Goal: Task Accomplishment & Management: Manage account settings

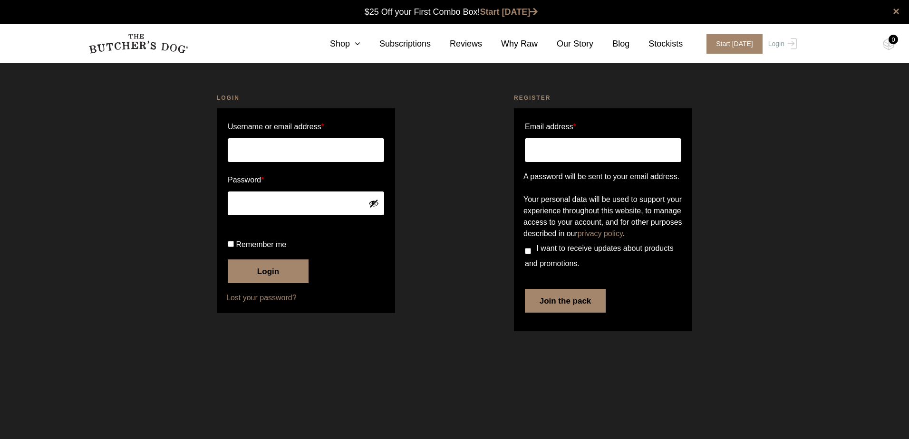
type input "janeysea@hotmail.com"
click at [279, 283] on button "Login" at bounding box center [268, 272] width 81 height 24
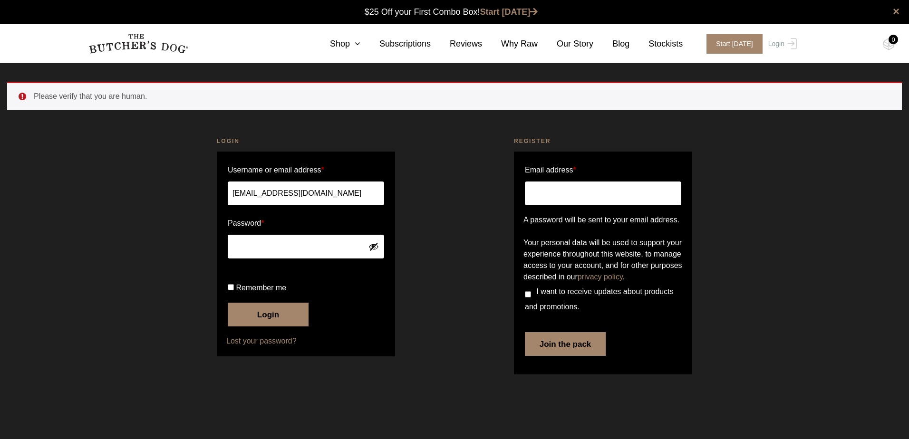
click at [260, 327] on button "Login" at bounding box center [268, 315] width 81 height 24
click at [232, 296] on label "Remember me" at bounding box center [306, 287] width 156 height 15
click at [232, 290] on input "Remember me" at bounding box center [231, 287] width 6 height 6
checkbox input "true"
click at [264, 327] on button "Login" at bounding box center [268, 315] width 81 height 24
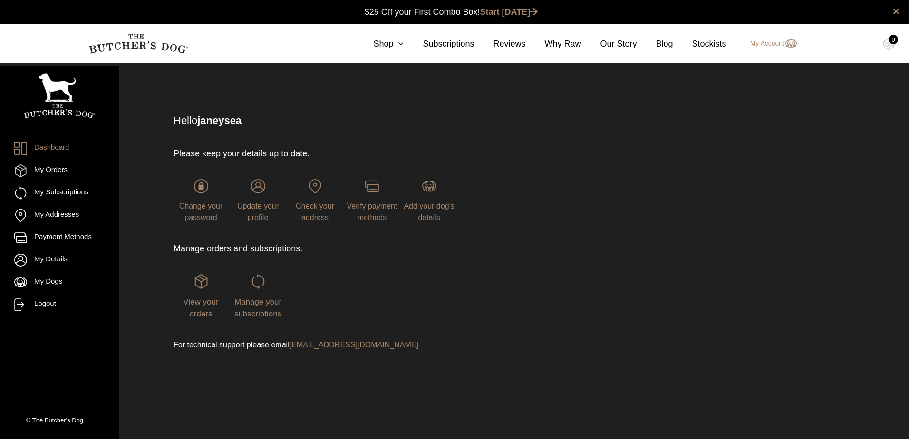
click at [270, 290] on div "Manage your subscriptions" at bounding box center [258, 297] width 55 height 46
click at [255, 295] on div "Manage your subscriptions" at bounding box center [258, 297] width 55 height 46
click at [254, 307] on span "Manage your subscriptions" at bounding box center [257, 308] width 47 height 21
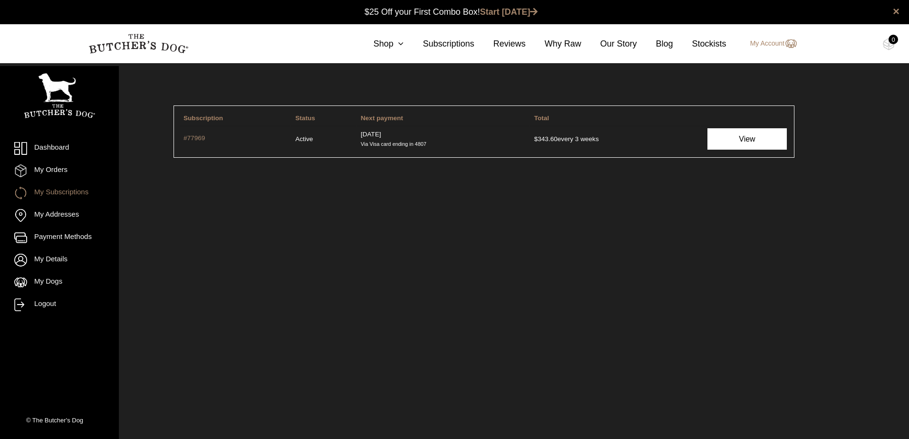
click at [725, 145] on link "View" at bounding box center [746, 138] width 79 height 21
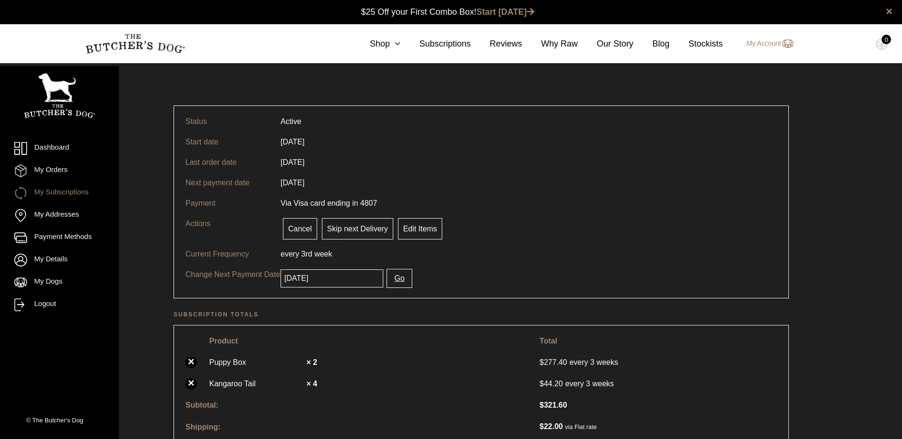
click at [363, 285] on input "2025-09-25" at bounding box center [331, 279] width 103 height 18
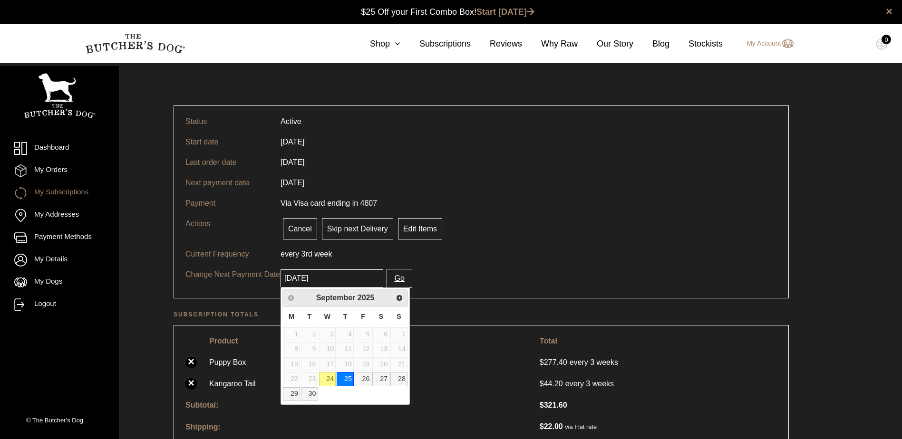
click at [358, 298] on span "2025" at bounding box center [365, 298] width 17 height 8
click at [398, 296] on span "Next" at bounding box center [400, 298] width 8 height 8
click at [342, 332] on link "2" at bounding box center [345, 335] width 17 height 14
type input "[DATE]"
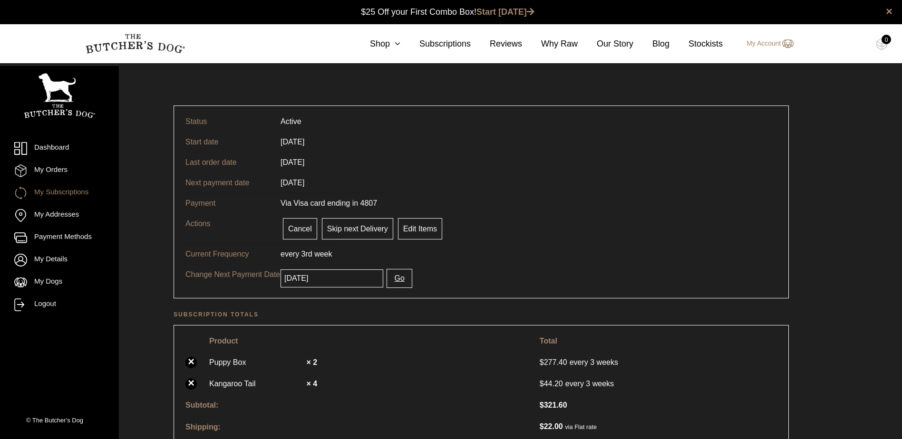
click at [391, 283] on button "Go" at bounding box center [398, 278] width 25 height 19
click at [390, 282] on button "Go" at bounding box center [398, 278] width 25 height 19
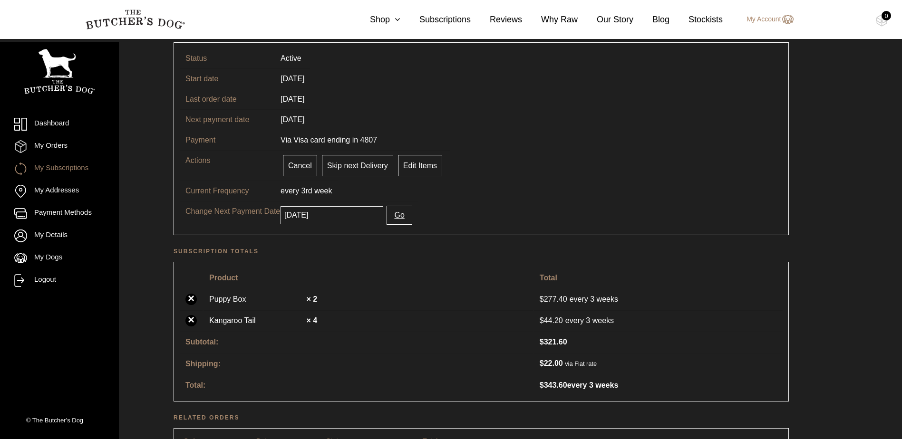
scroll to position [48, 0]
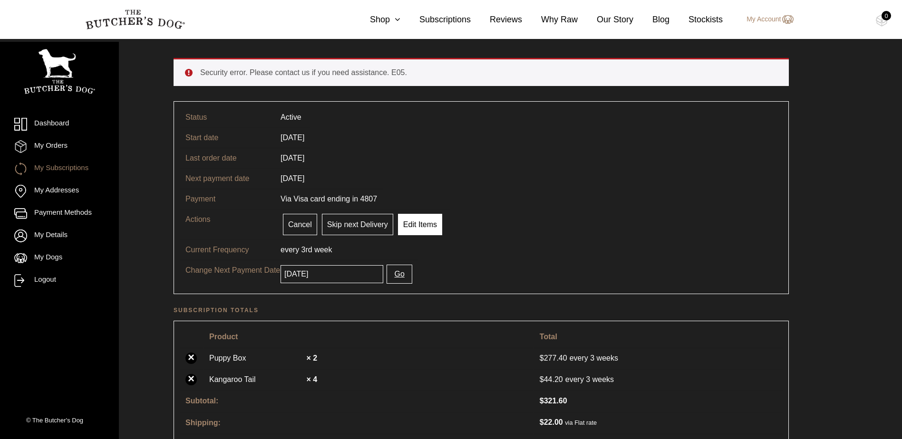
click at [418, 226] on link "Edit Items" at bounding box center [420, 224] width 44 height 21
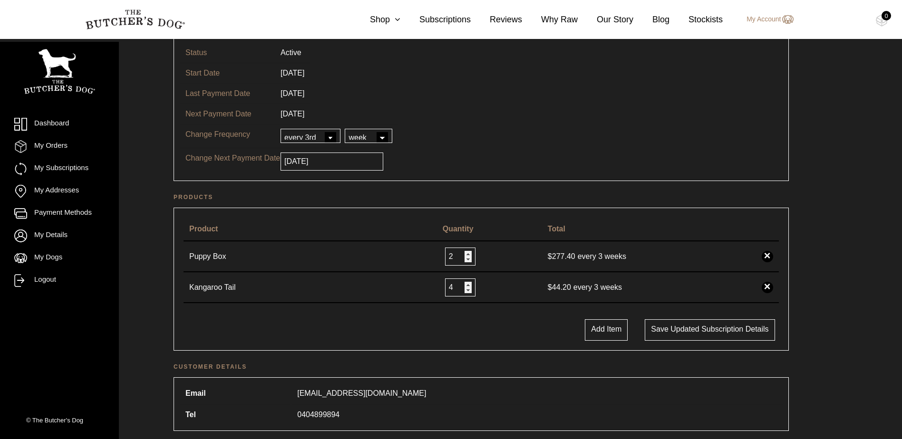
scroll to position [143, 0]
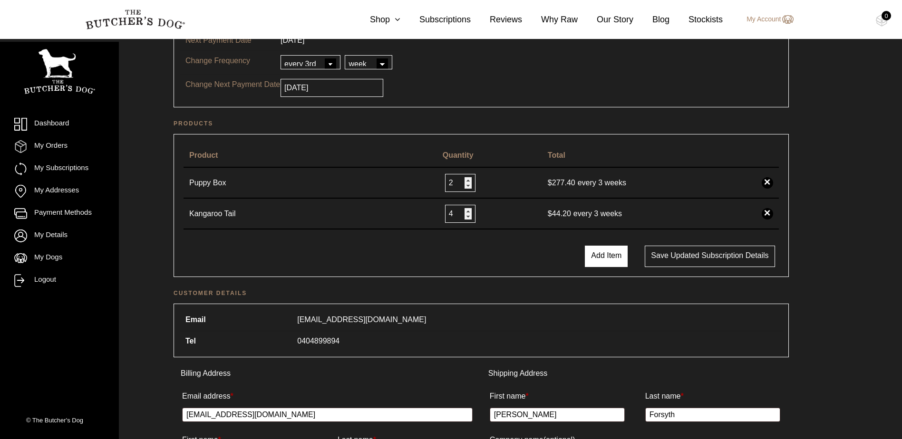
click at [610, 254] on button "Add Item" at bounding box center [606, 256] width 43 height 21
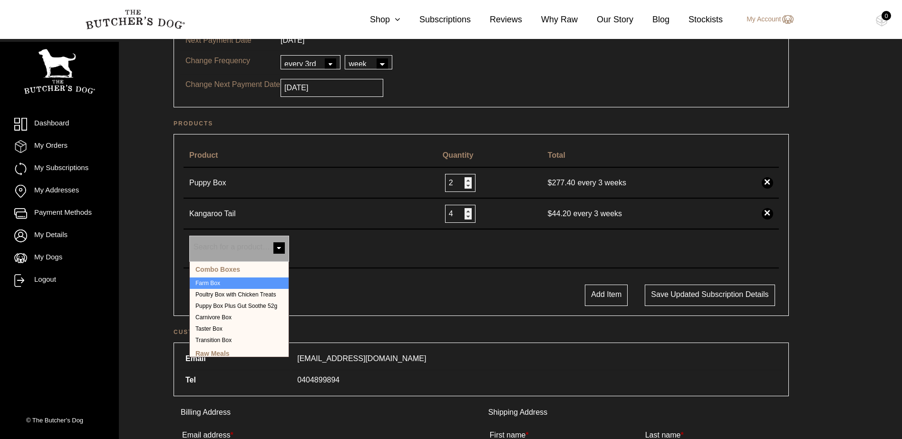
click at [253, 255] on span "Search for a product…" at bounding box center [239, 248] width 99 height 25
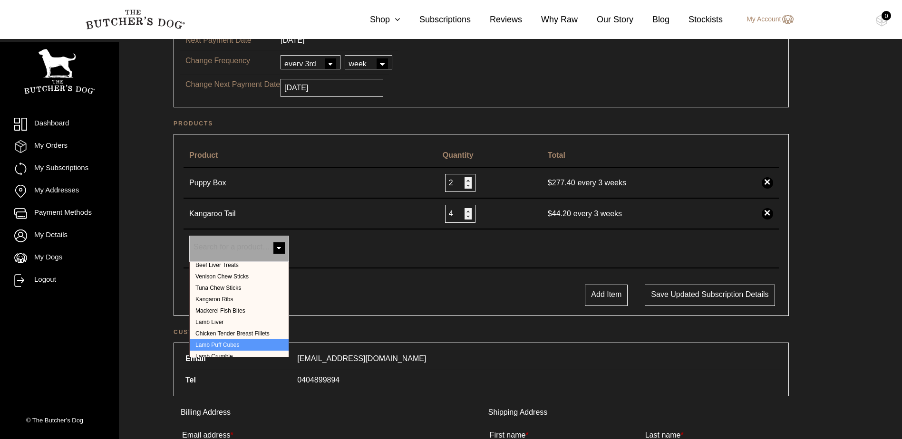
scroll to position [372, 0]
select select "39912"
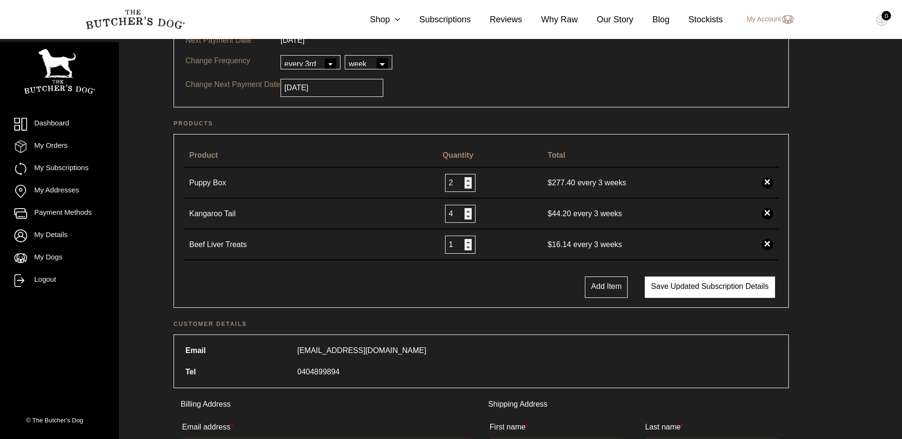
click at [716, 281] on button "Save updated subscription details" at bounding box center [710, 287] width 130 height 21
click at [677, 288] on button "Save updated subscription details" at bounding box center [710, 287] width 130 height 21
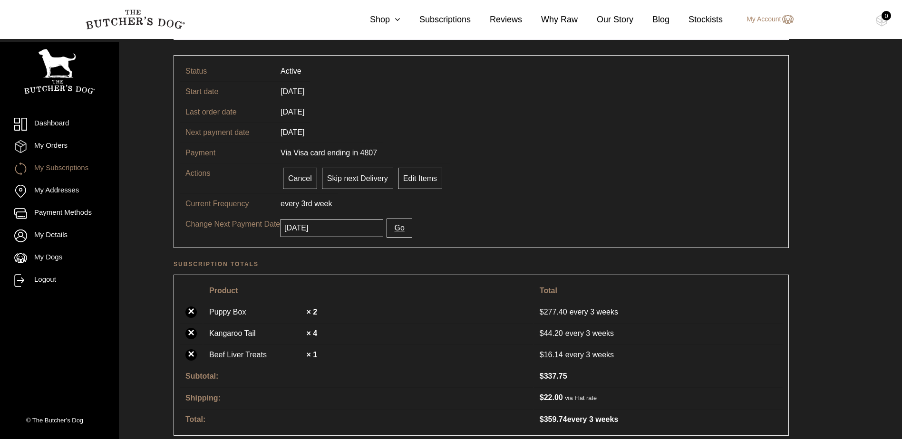
scroll to position [190, 0]
